Goal: Information Seeking & Learning: Check status

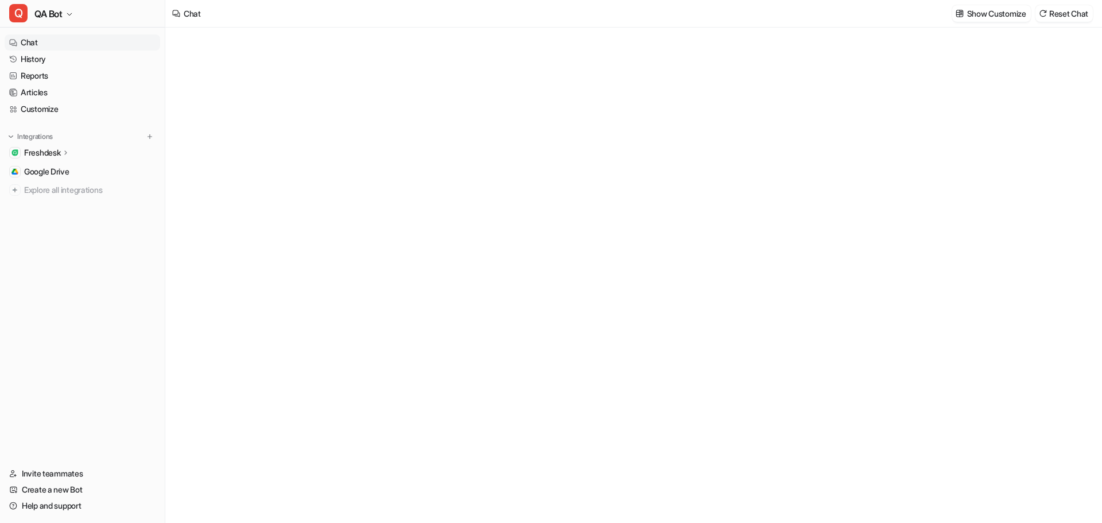
type textarea "**********"
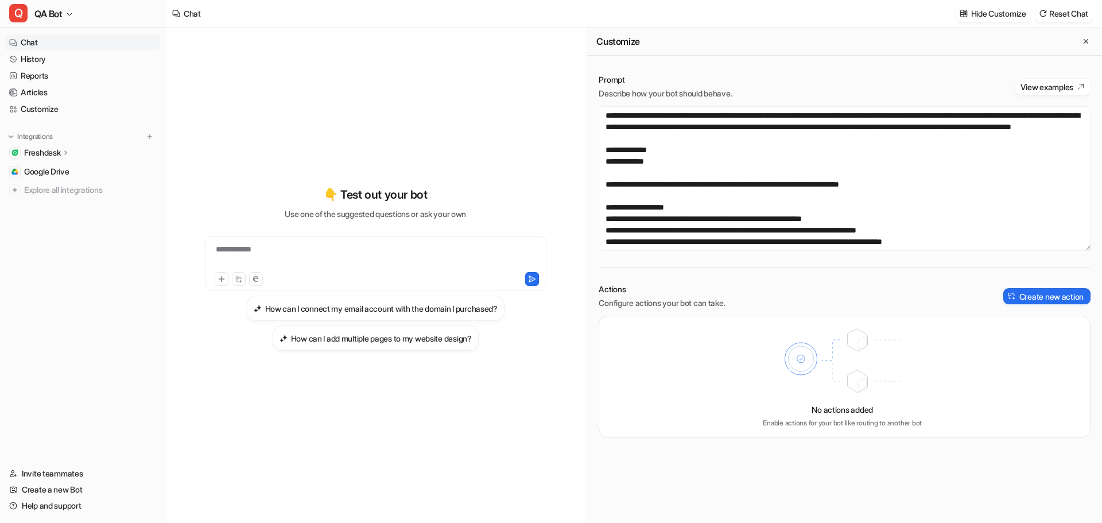
scroll to position [516, 0]
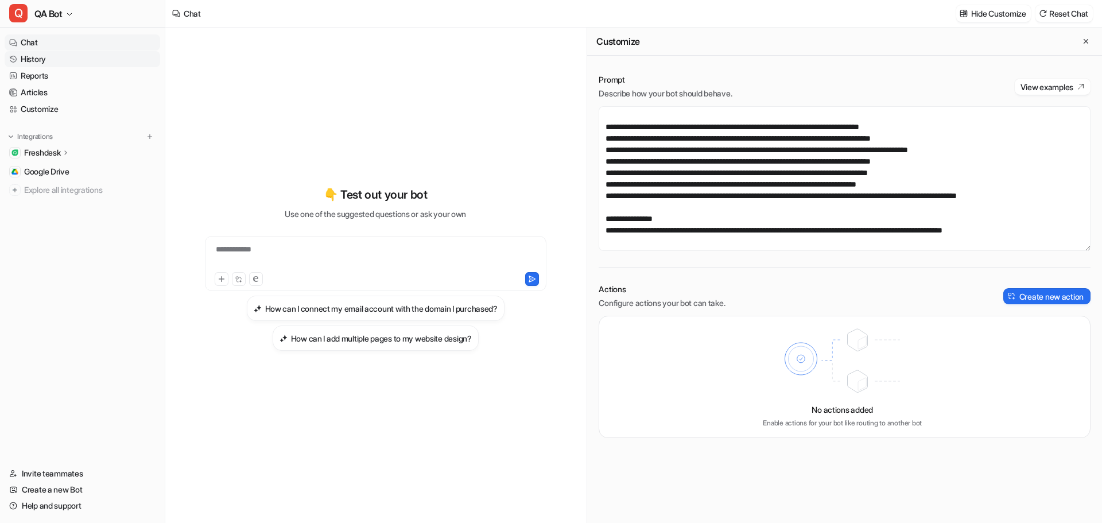
click at [53, 56] on link "History" at bounding box center [82, 59] width 155 height 16
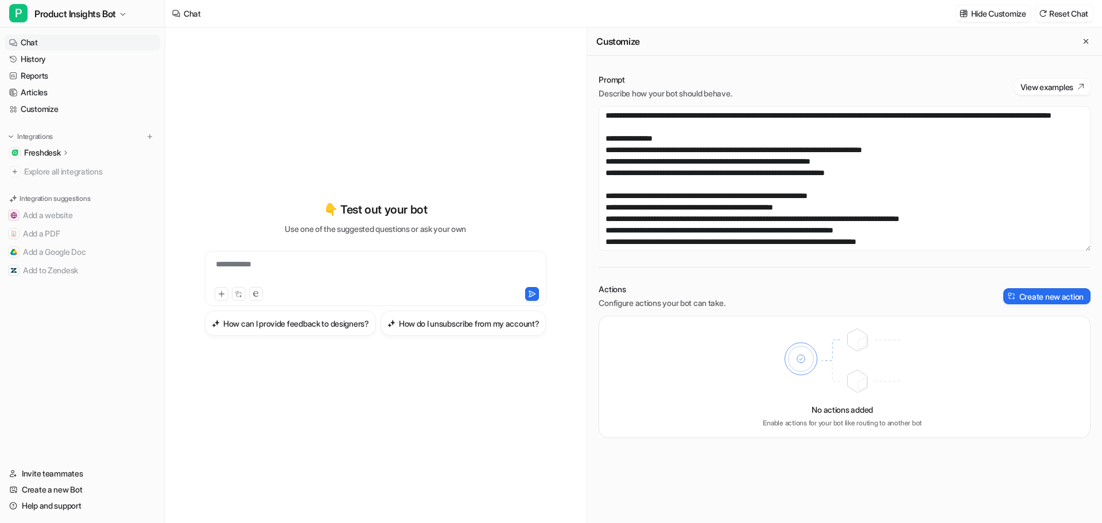
scroll to position [493, 0]
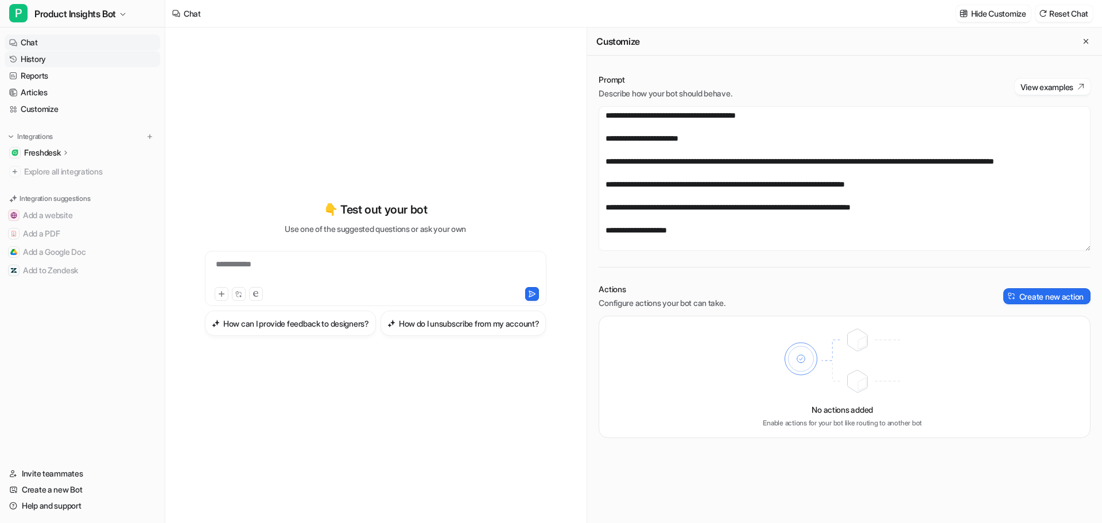
click at [43, 56] on link "History" at bounding box center [82, 59] width 155 height 16
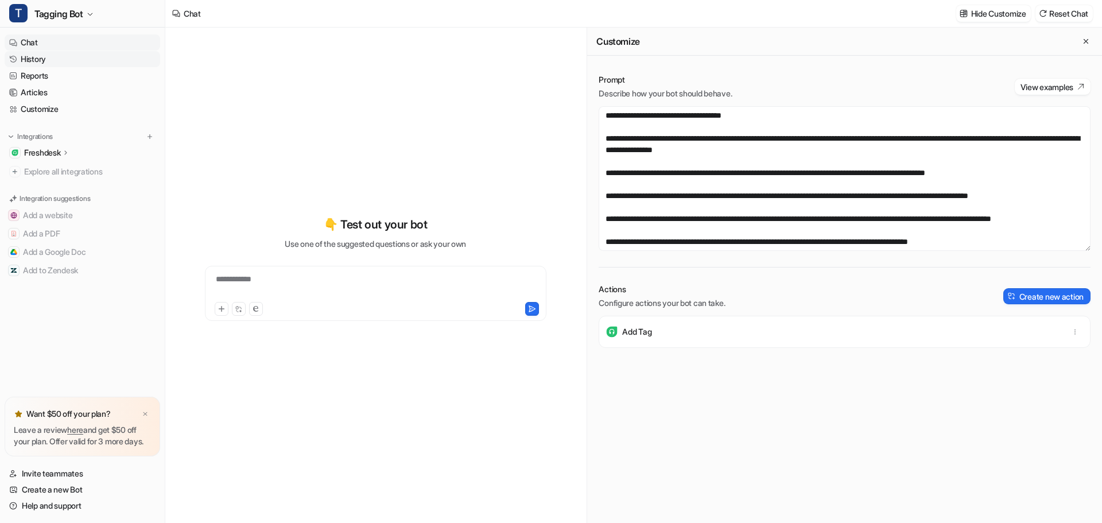
scroll to position [298, 0]
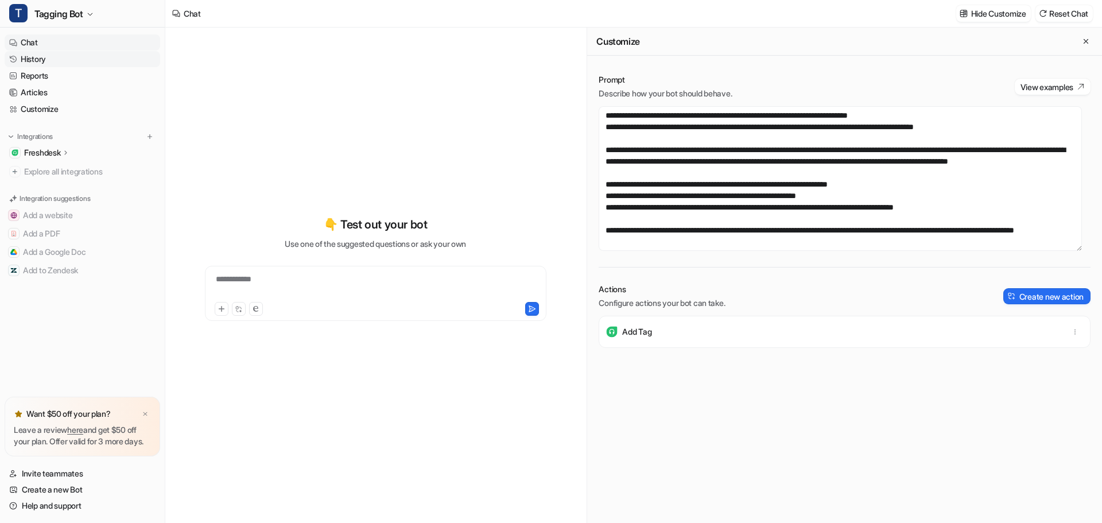
click at [30, 55] on link "History" at bounding box center [82, 59] width 155 height 16
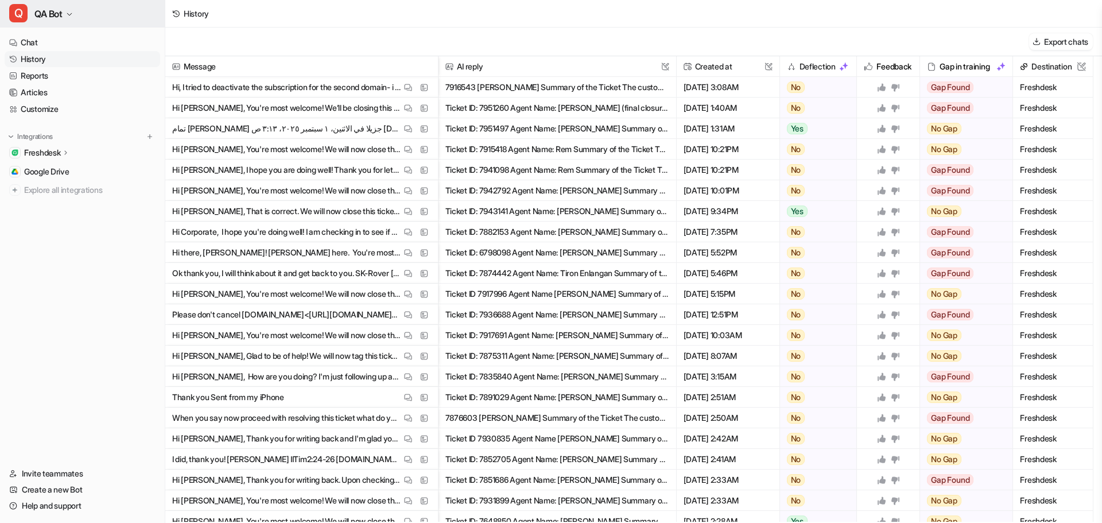
click at [69, 12] on icon "button" at bounding box center [69, 14] width 7 height 7
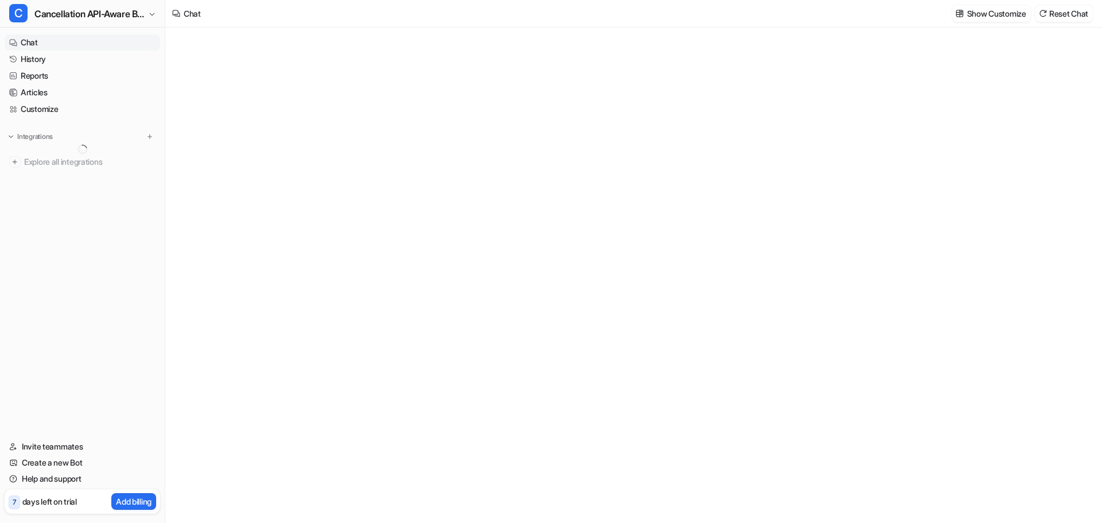
type textarea "**********"
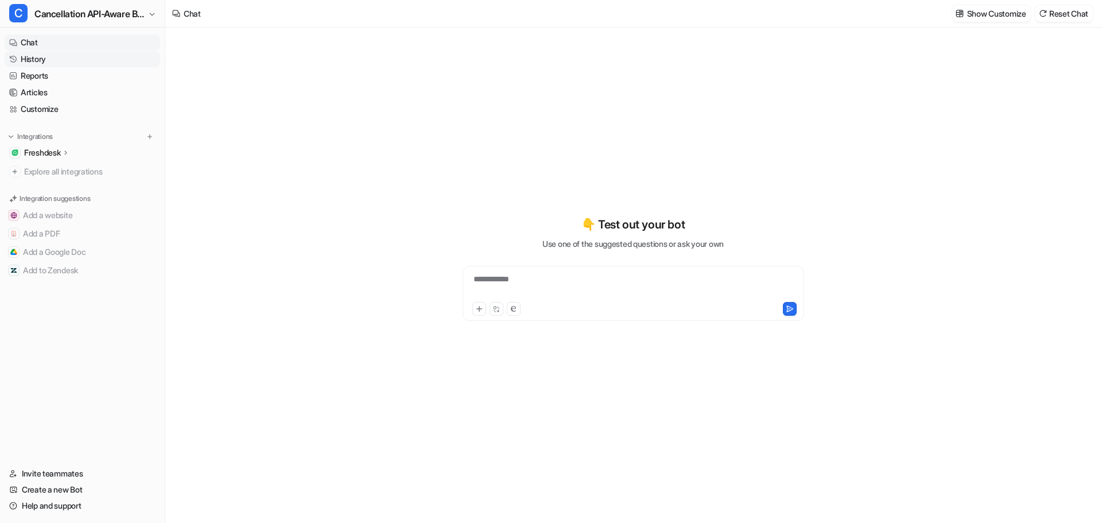
click at [39, 58] on link "History" at bounding box center [82, 59] width 155 height 16
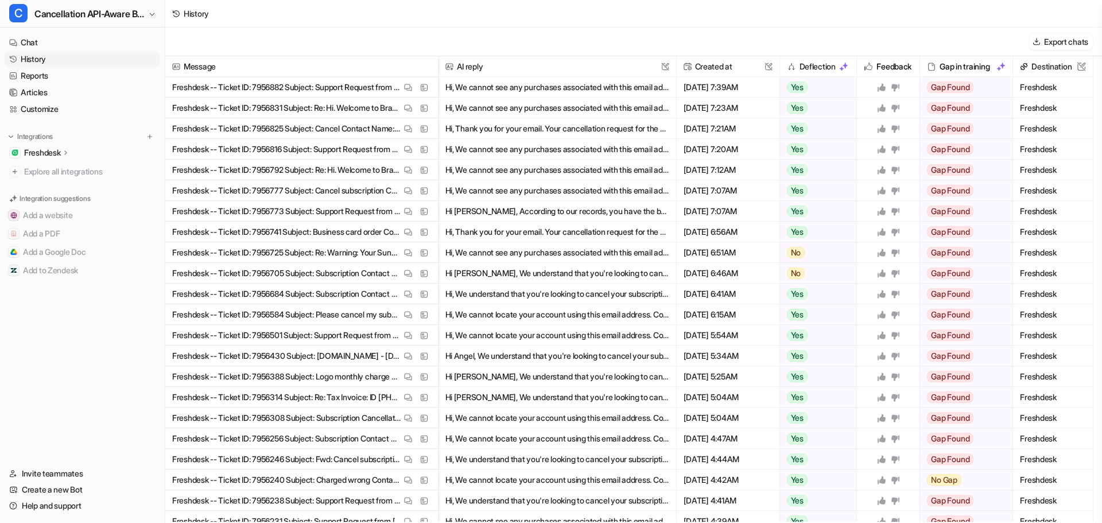
click at [505, 86] on button "Hi, We cannot see any purchases associated with this email address. Could you p…" at bounding box center [557, 87] width 224 height 21
click at [322, 81] on p "Freshdesk -- Ticket ID: 7956882 Subject: Support Request from Design.com Logo M…" at bounding box center [286, 87] width 229 height 21
click at [321, 82] on p "Freshdesk -- Ticket ID: 7956882 Subject: Support Request from Design.com Logo M…" at bounding box center [286, 87] width 229 height 21
click at [256, 85] on p "Freshdesk -- Ticket ID: 7956882 Subject: Support Request from Design.com Logo M…" at bounding box center [286, 87] width 229 height 21
click at [185, 85] on p "Freshdesk -- Ticket ID: 7956882 Subject: Support Request from Design.com Logo M…" at bounding box center [286, 87] width 229 height 21
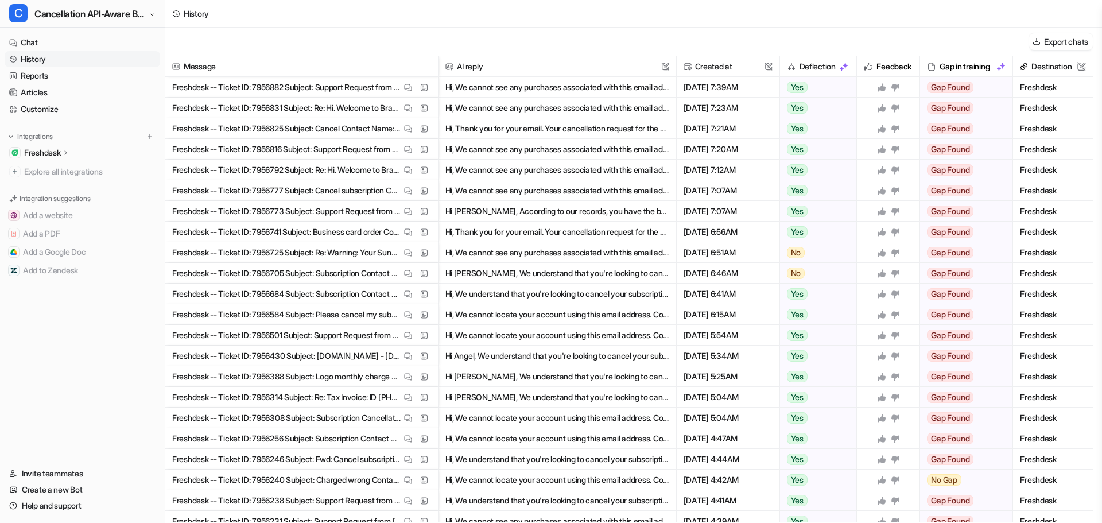
click at [269, 88] on p "Freshdesk -- Ticket ID: 7956882 Subject: Support Request from Design.com Logo M…" at bounding box center [286, 87] width 229 height 21
copy p "7956882"
click at [270, 104] on p "Freshdesk -- Ticket ID: 7956831 Subject: Re: Hi. Welcome to BrandCrowd Contact …" at bounding box center [286, 108] width 229 height 21
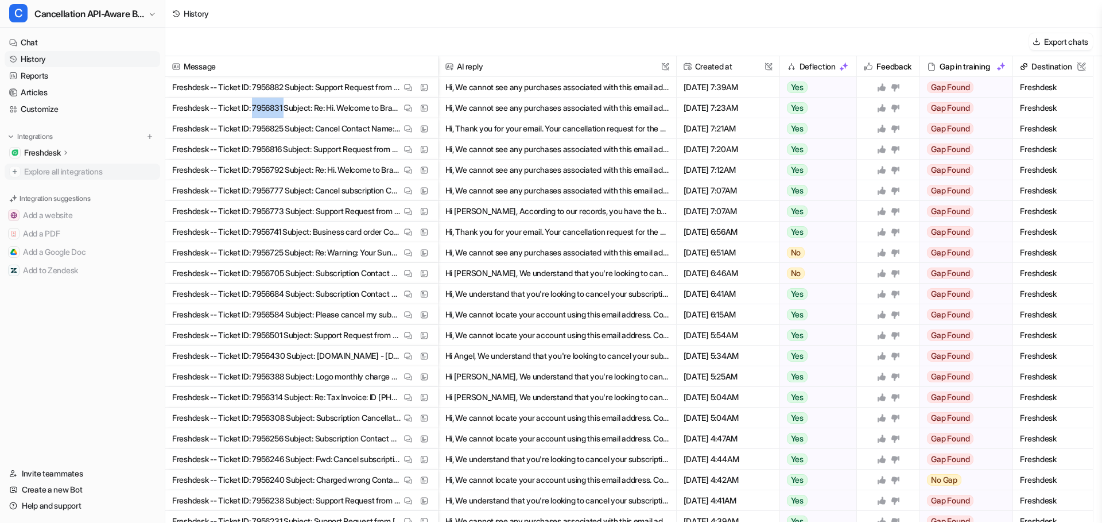
copy p "7956831"
click at [275, 130] on p "Freshdesk -- Ticket ID: 7956825 Subject: Cancel Contact Name: Mandi Cavett Cont…" at bounding box center [286, 128] width 229 height 21
copy p "7956825"
click at [267, 150] on p "Freshdesk -- Ticket ID: 7956816 Subject: Support Request from BrandCrowd Logo M…" at bounding box center [286, 149] width 229 height 21
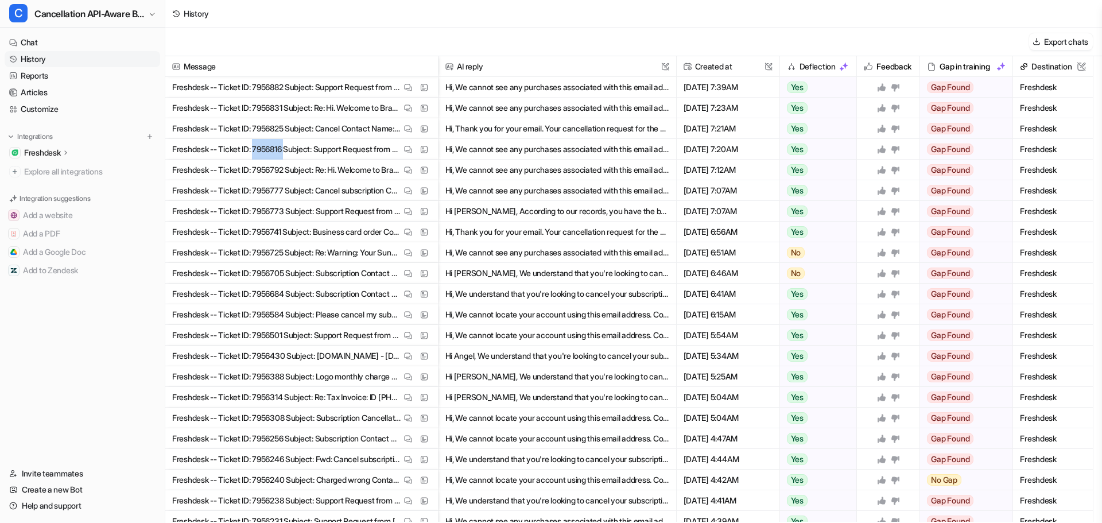
click at [267, 150] on p "Freshdesk -- Ticket ID: 7956816 Subject: Support Request from BrandCrowd Logo M…" at bounding box center [286, 149] width 229 height 21
copy p "7956816"
click at [274, 212] on p "Freshdesk -- Ticket ID: 7956773 Subject: Support Request from Design.com Logo M…" at bounding box center [286, 211] width 229 height 21
copy p "7956773"
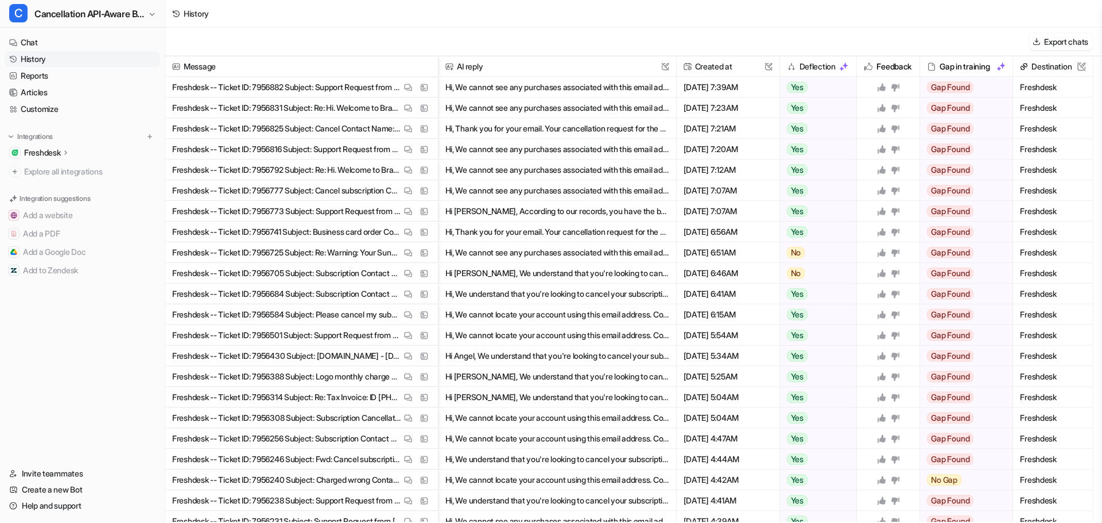
click at [263, 230] on p "Freshdesk -- Ticket ID: 7956741 Subject: Business card order Contact Name: Cind…" at bounding box center [286, 231] width 229 height 21
copy p "7956741"
click at [259, 266] on p "Freshdesk -- Ticket ID: 7956705 Subject: Subscription Contact Name: Jody-Gaye B…" at bounding box center [286, 273] width 229 height 21
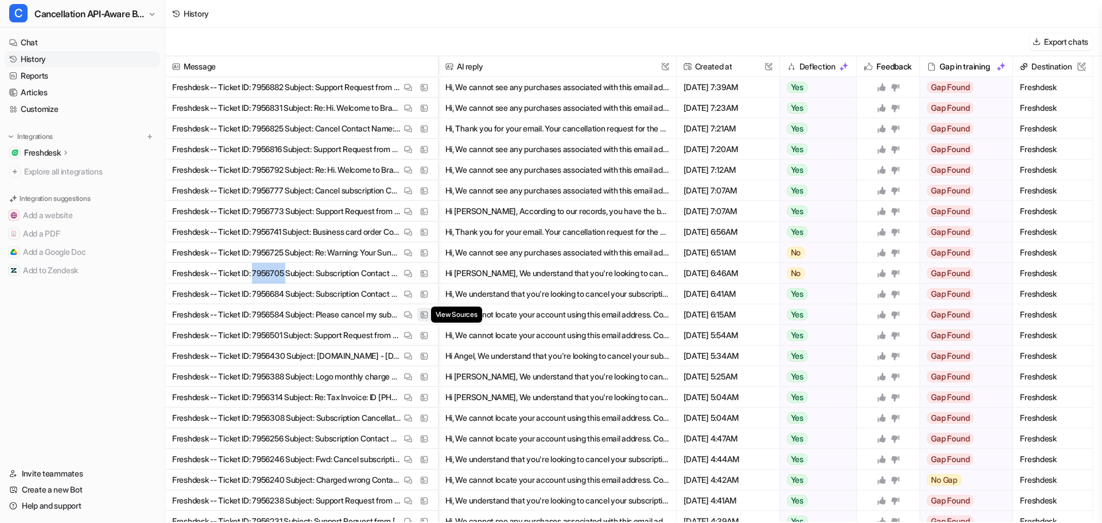
copy p "7956705"
click at [271, 290] on p "Freshdesk -- Ticket ID: 7956684 Subject: Subscription Contact Name: Jody-Gaye B…" at bounding box center [286, 293] width 229 height 21
copy p "7956684"
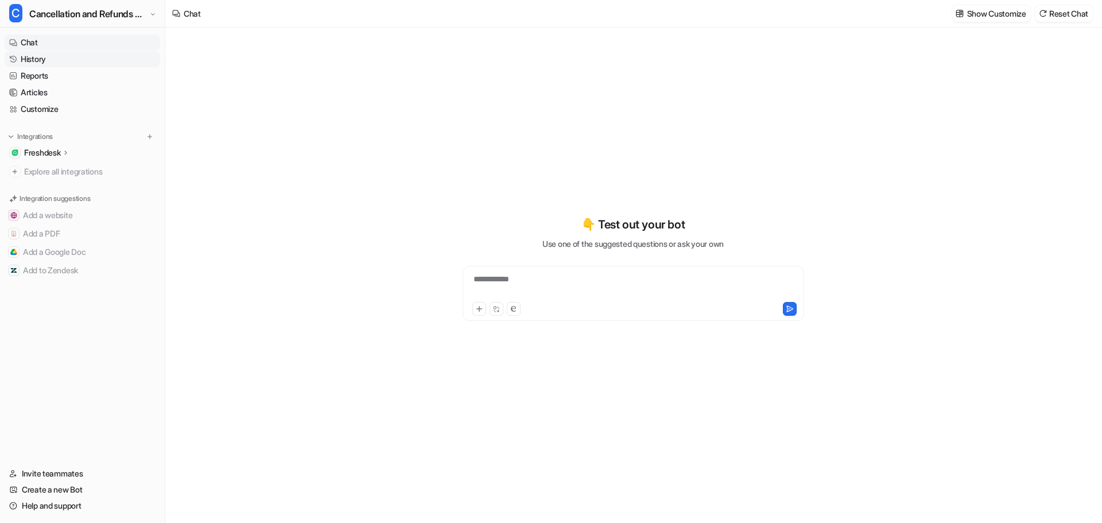
click at [36, 57] on link "History" at bounding box center [82, 59] width 155 height 16
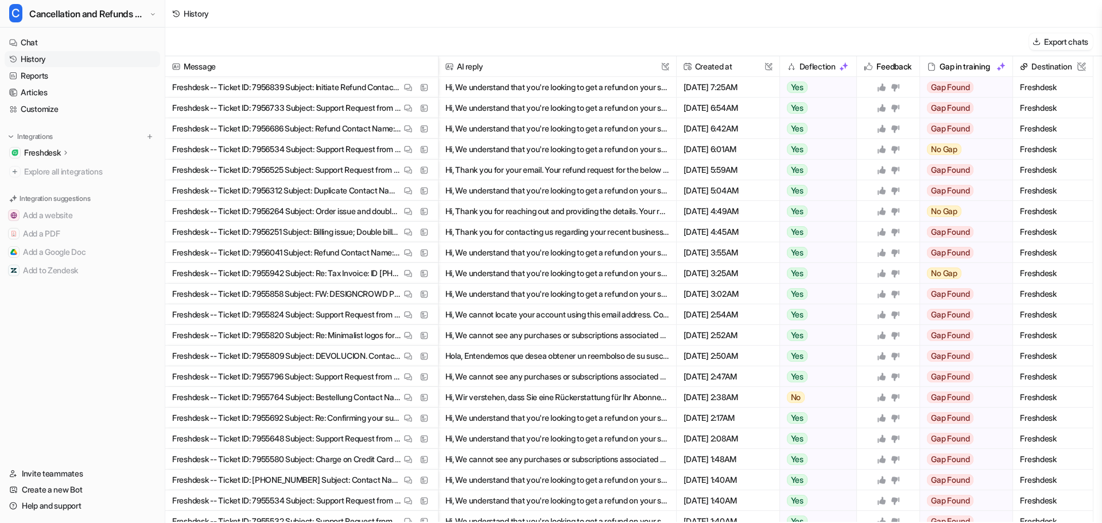
click at [277, 87] on p "Freshdesk -- Ticket ID: 7956839 Subject: Initiate Refund Contact Name: [PERSON_…" at bounding box center [286, 87] width 229 height 21
copy p "7956839"
click at [274, 105] on p "Freshdesk -- Ticket ID: 7956733 Subject: Support Request from [DOMAIN_NAME] Log…" at bounding box center [286, 108] width 229 height 21
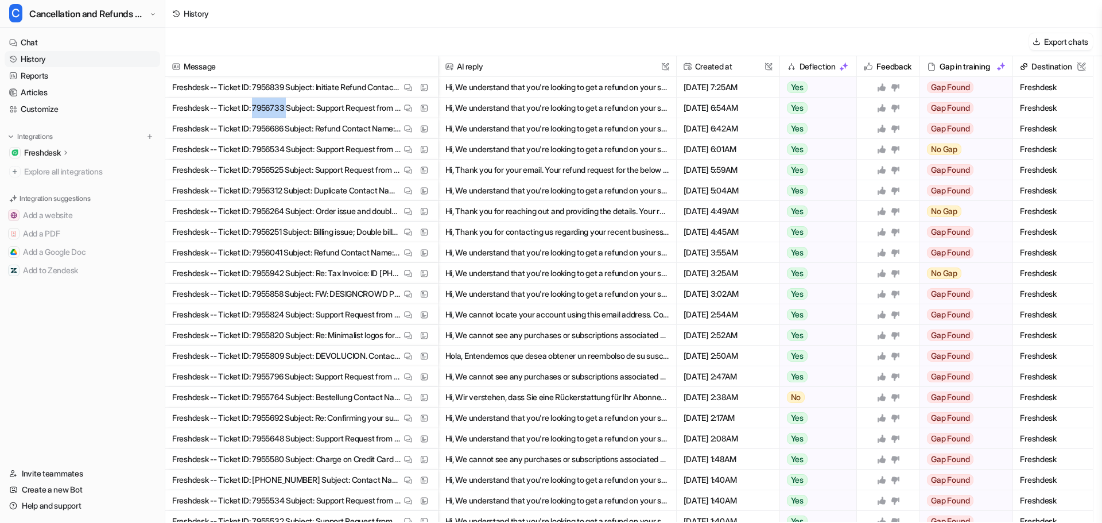
copy p "7956733"
click at [270, 127] on p "Freshdesk -- Ticket ID: 7956686 Subject: Refund Contact Name: [PERSON_NAME] Con…" at bounding box center [286, 128] width 229 height 21
copy p "7956686"
click at [267, 355] on p "Freshdesk -- Ticket ID: 7955809 Subject: DEVOLUCION. Contact Name: [PERSON_NAME…" at bounding box center [286, 355] width 229 height 21
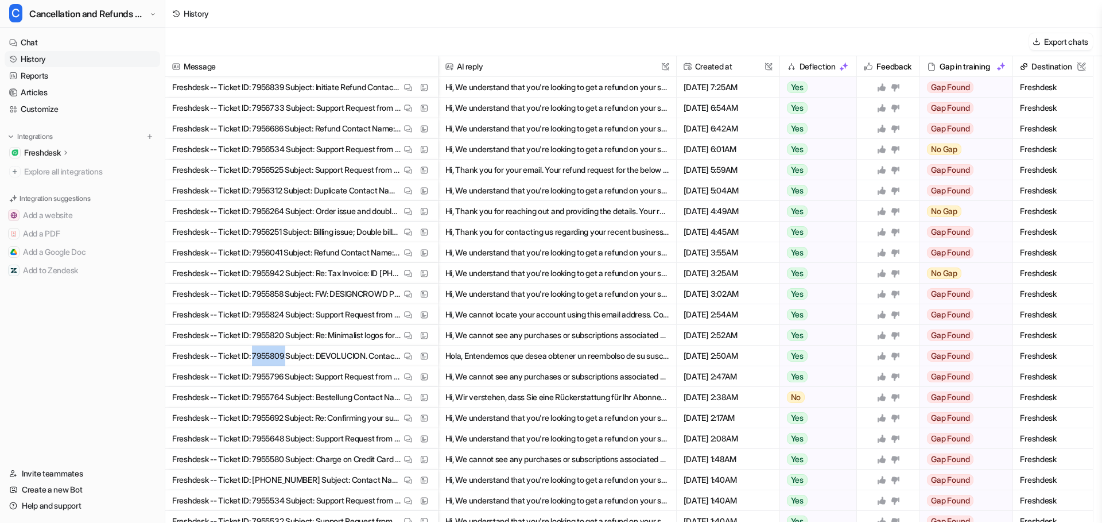
click at [267, 355] on p "Freshdesk -- Ticket ID: 7955809 Subject: DEVOLUCION. Contact Name: [PERSON_NAME…" at bounding box center [286, 355] width 229 height 21
copy p "7955809"
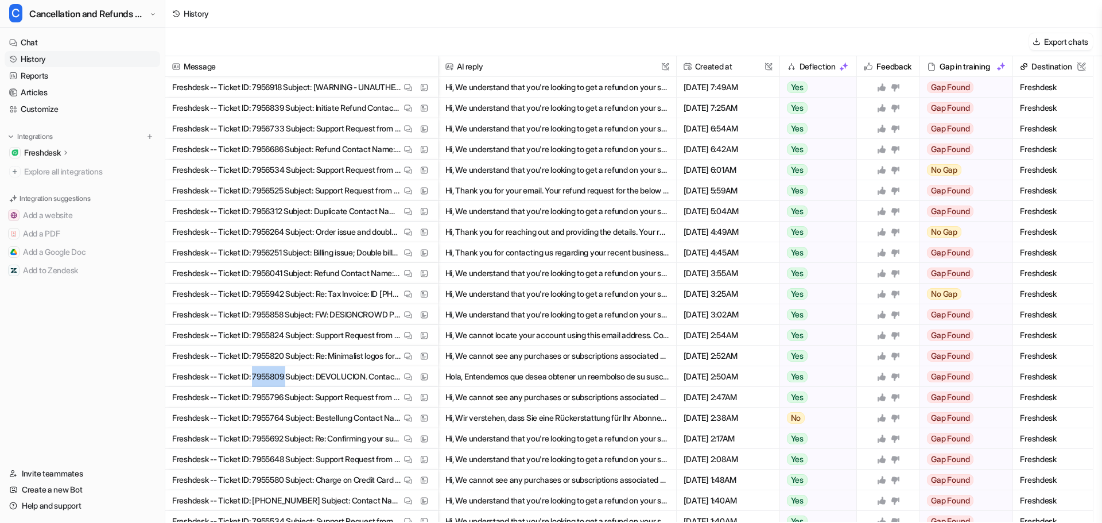
scroll to position [57, 0]
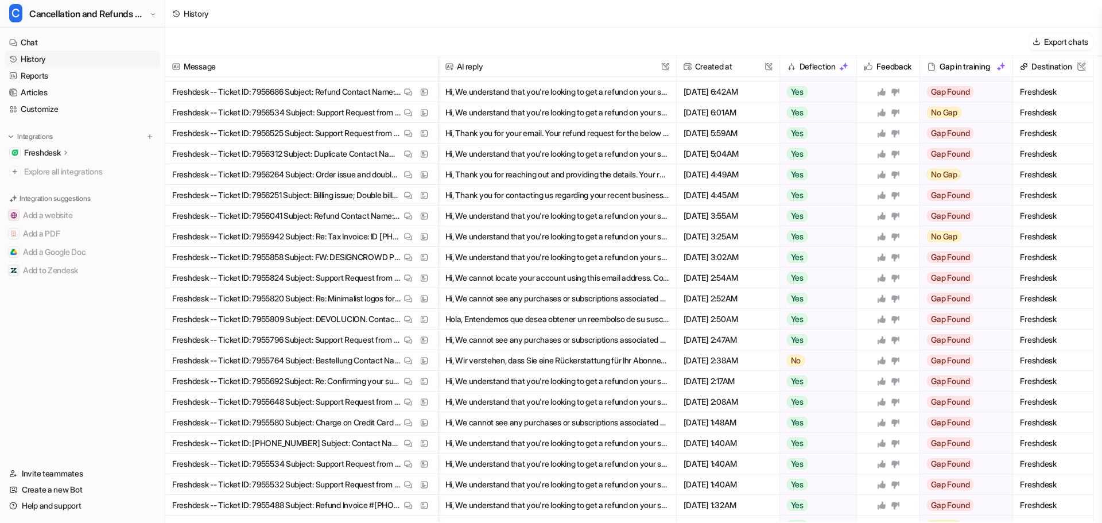
click at [282, 359] on p "Freshdesk -- Ticket ID: 7955764 Subject: Bestellung Contact Name: [PERSON_NAME]…" at bounding box center [286, 360] width 229 height 21
copy p "7955764"
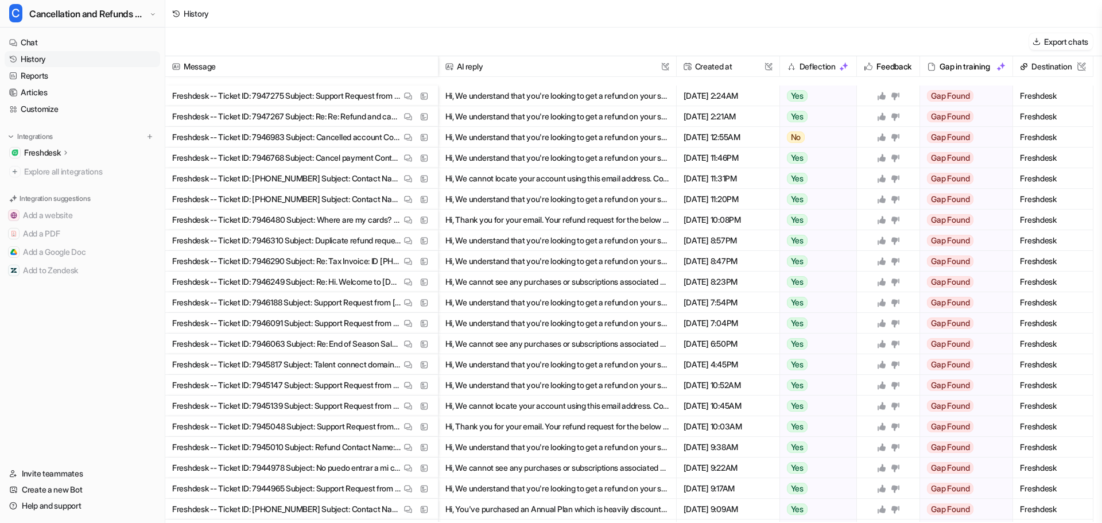
scroll to position [2352, 0]
